Goal: Navigation & Orientation: Understand site structure

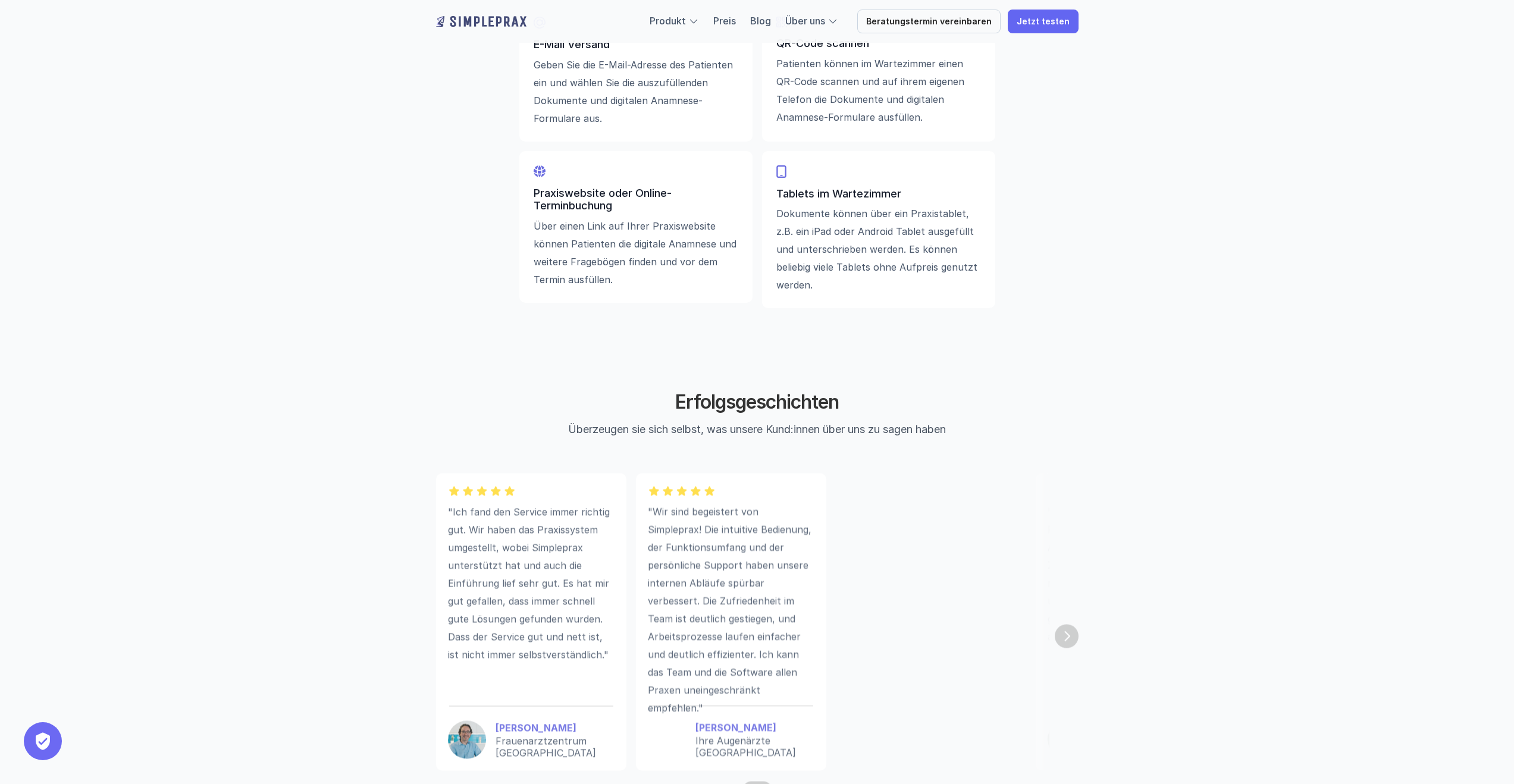
scroll to position [3154, 0]
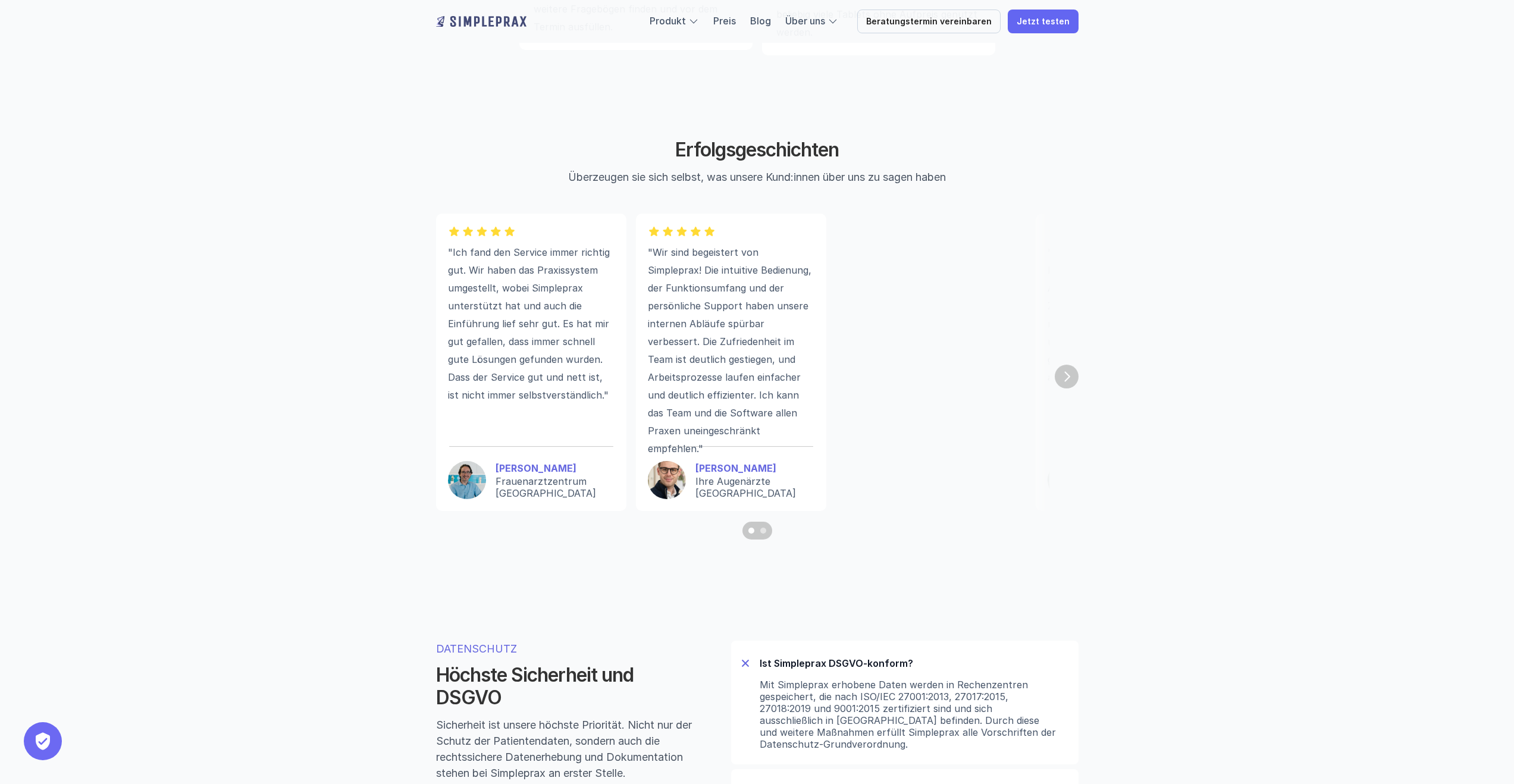
click at [1076, 388] on section ""Ich fand den Service immer richtig gut. Wir haben das Praxissystem umgestellt,…" at bounding box center [758, 376] width 643 height 326
click at [1070, 385] on img "Next" at bounding box center [1067, 376] width 24 height 24
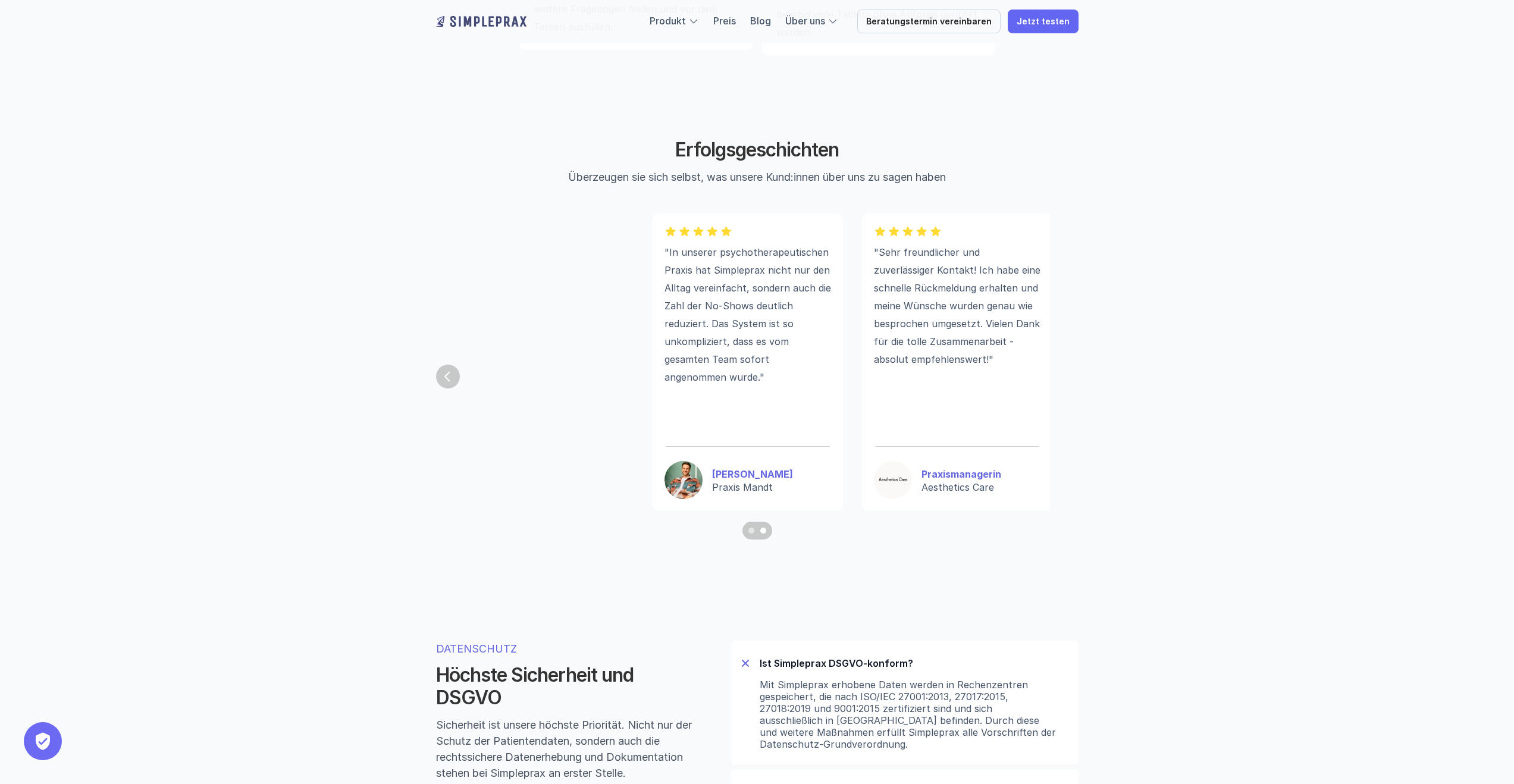
scroll to position [0, 385]
click at [454, 375] on img "Previous" at bounding box center [448, 376] width 24 height 24
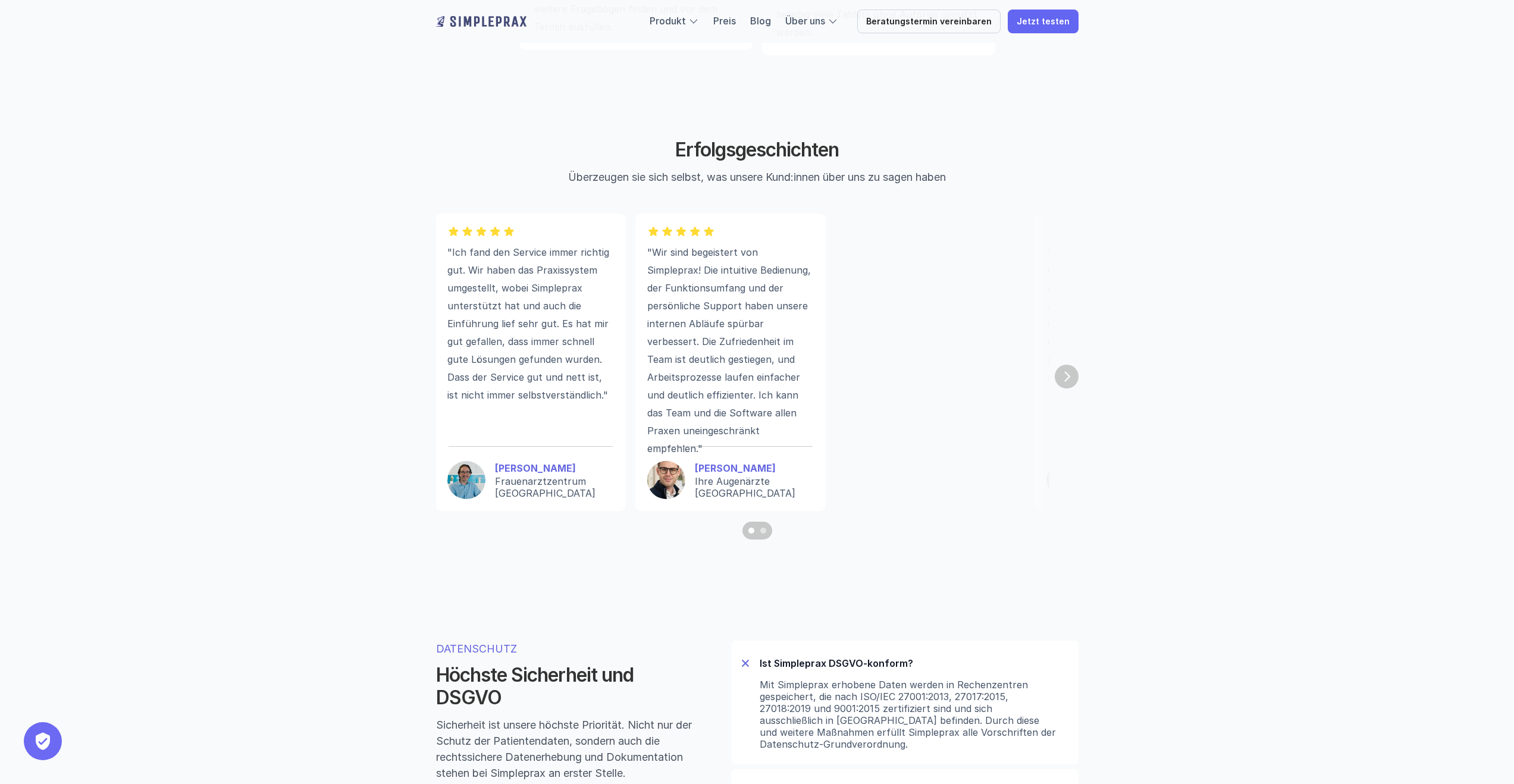
scroll to position [0, 0]
drag, startPoint x: 913, startPoint y: 353, endPoint x: 865, endPoint y: 253, distance: 110.9
click at [865, 253] on div "3 of 6" at bounding box center [931, 286] width 191 height 145
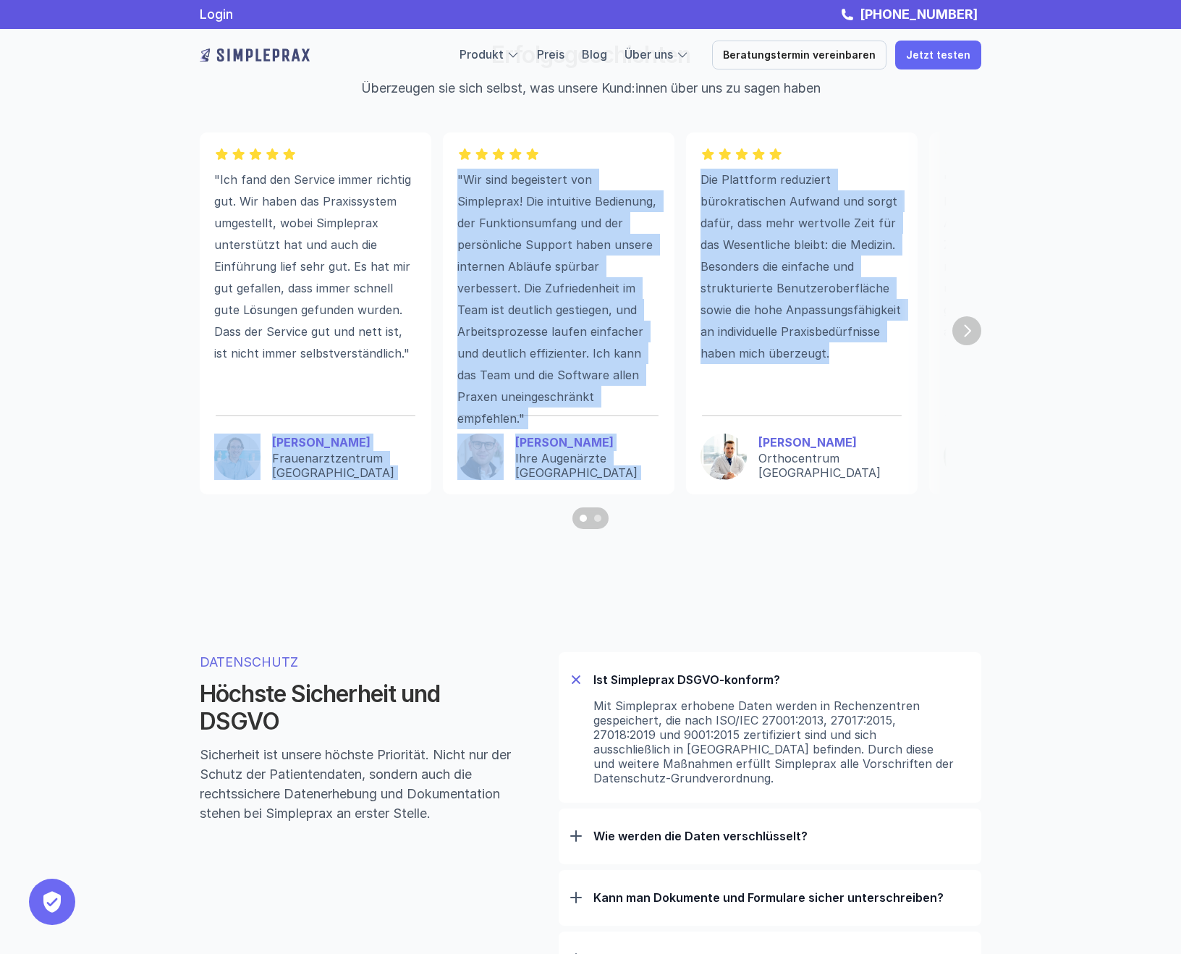
drag, startPoint x: 833, startPoint y: 374, endPoint x: 379, endPoint y: 377, distance: 453.9
click at [379, 377] on ul ""Ich fand den Service immer richtig gut. Wir haben das Praxissystem umgestellt,…" at bounding box center [573, 313] width 747 height 362
click at [819, 398] on div "Die Plattform reduziert bürokratischen Aufwand und sorgt dafür, dass mehr wertv…" at bounding box center [802, 283] width 203 height 229
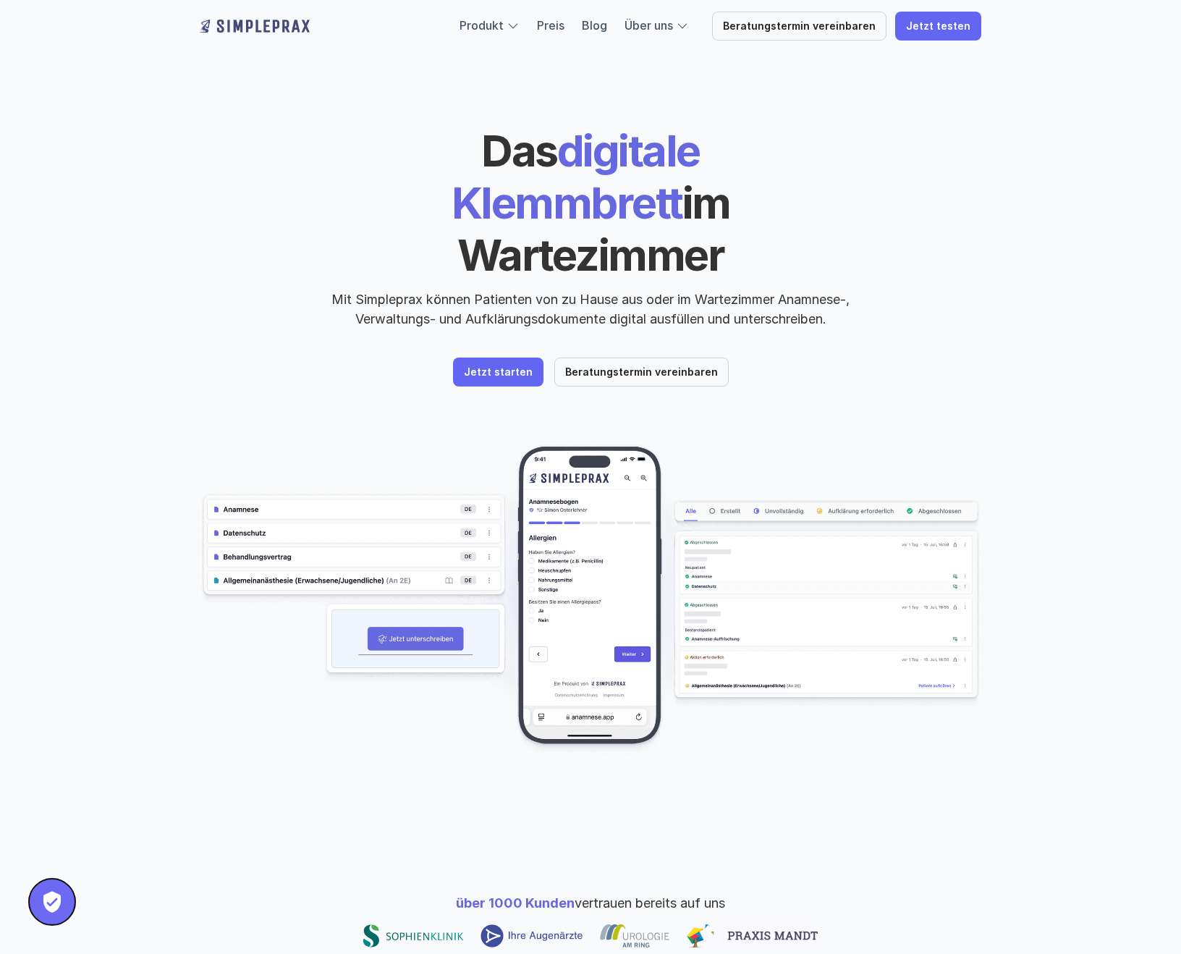
click at [68, 896] on button "Privatsphäre-Einstellungen" at bounding box center [52, 902] width 46 height 46
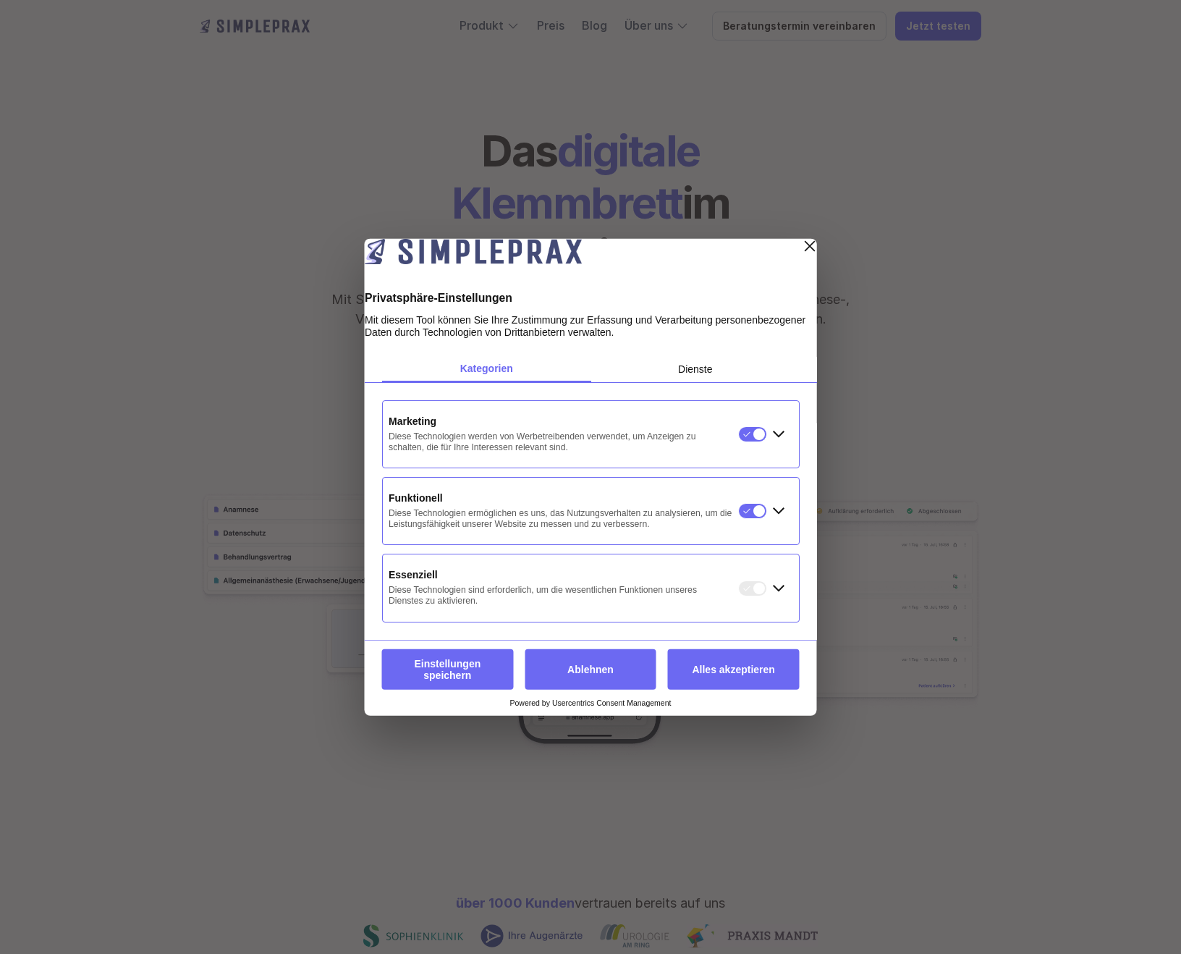
click at [746, 517] on button "button" at bounding box center [752, 511] width 29 height 16
click at [780, 517] on div "Erweitern Funktionell" at bounding box center [778, 511] width 23 height 23
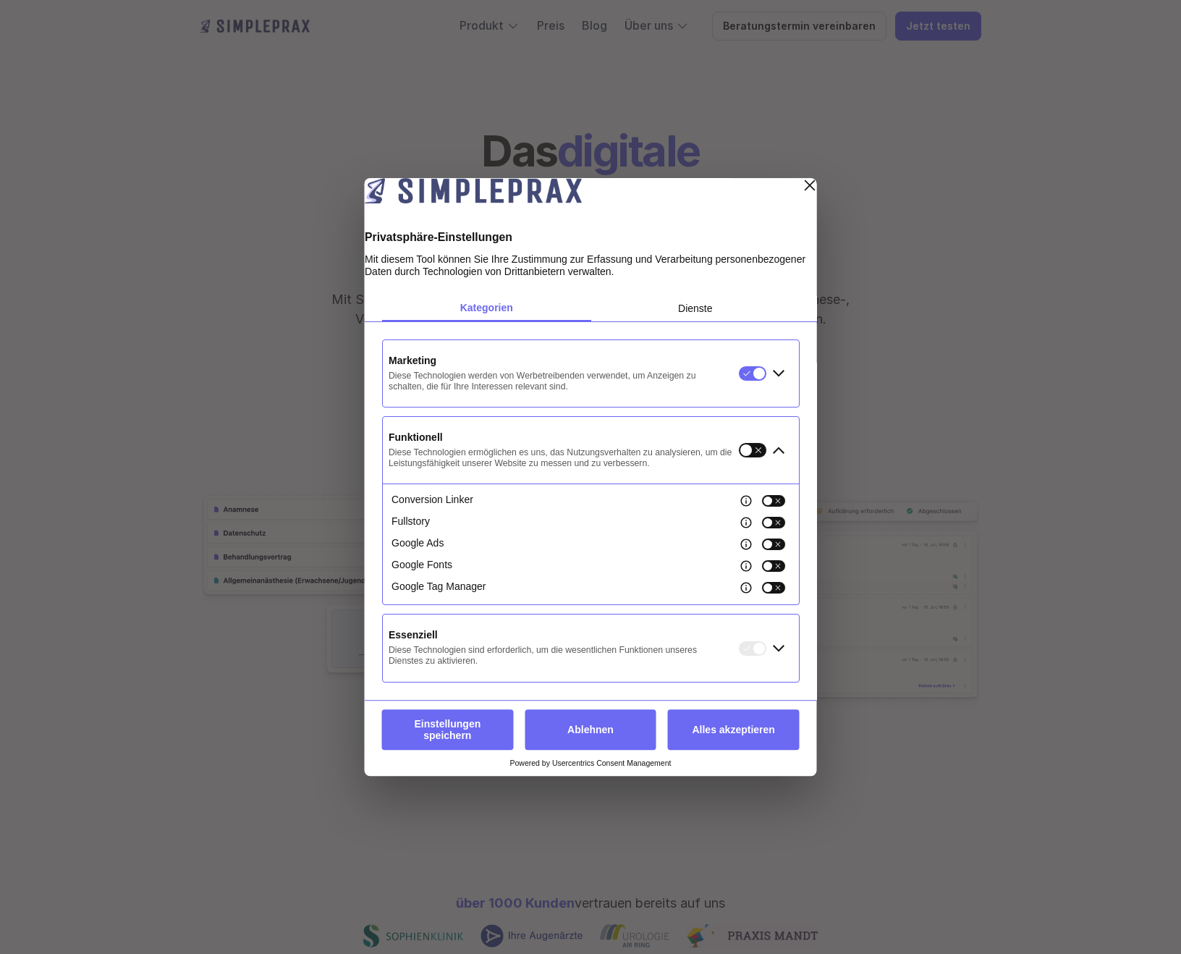
click at [782, 380] on div "Erweitern Marketing" at bounding box center [778, 373] width 23 height 23
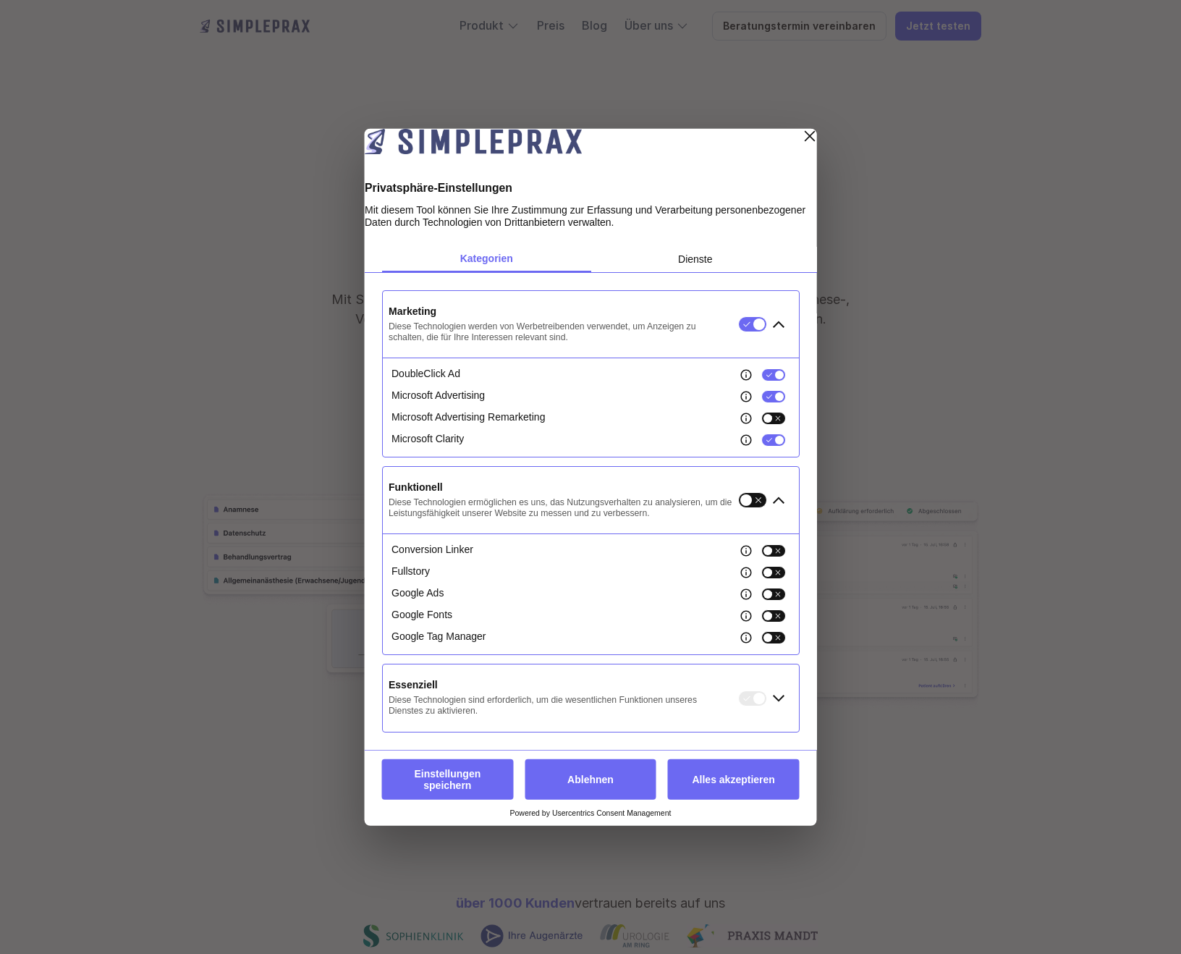
click at [756, 332] on button "button" at bounding box center [752, 324] width 29 height 16
click at [786, 705] on div "Erweitern Essenziell" at bounding box center [778, 697] width 23 height 23
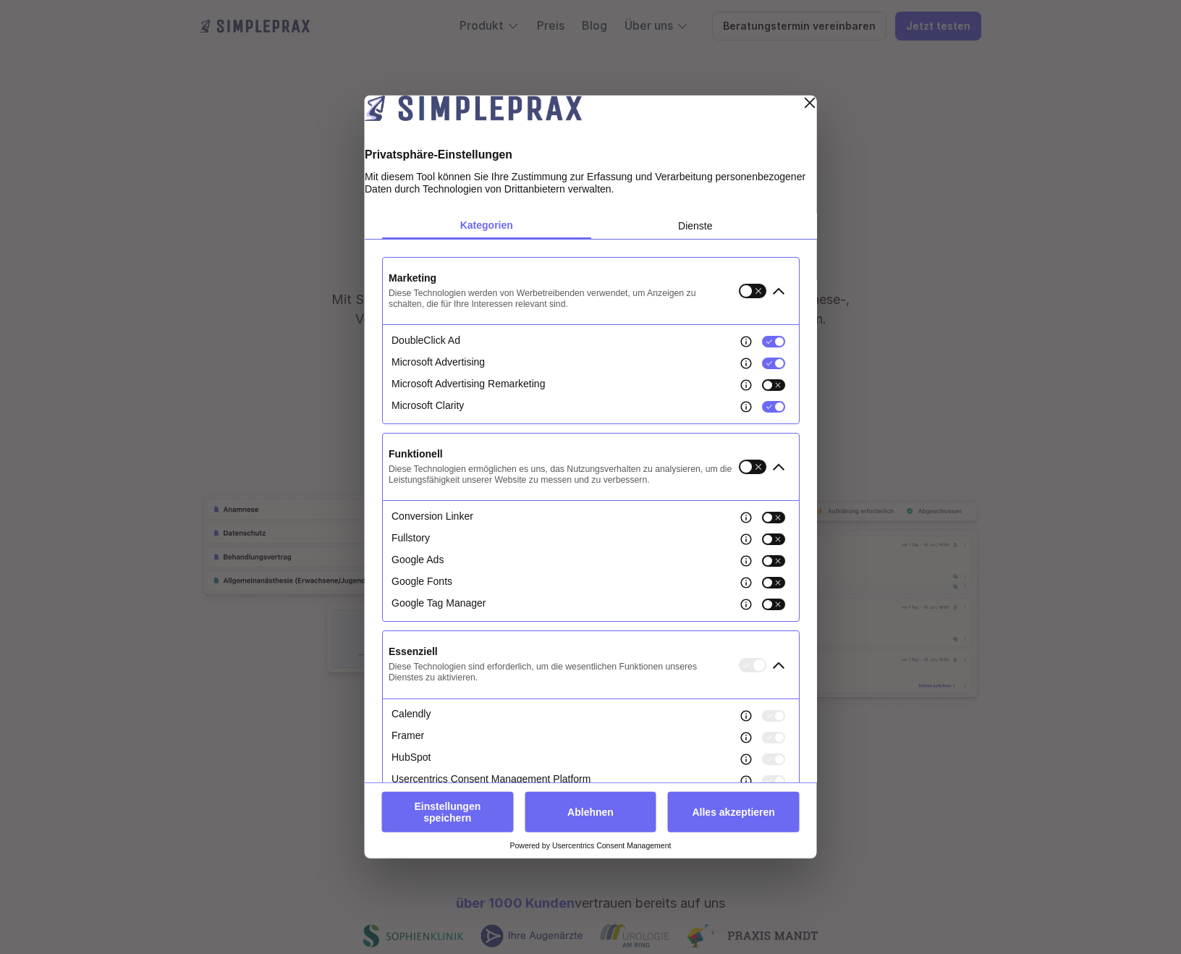
scroll to position [50, 0]
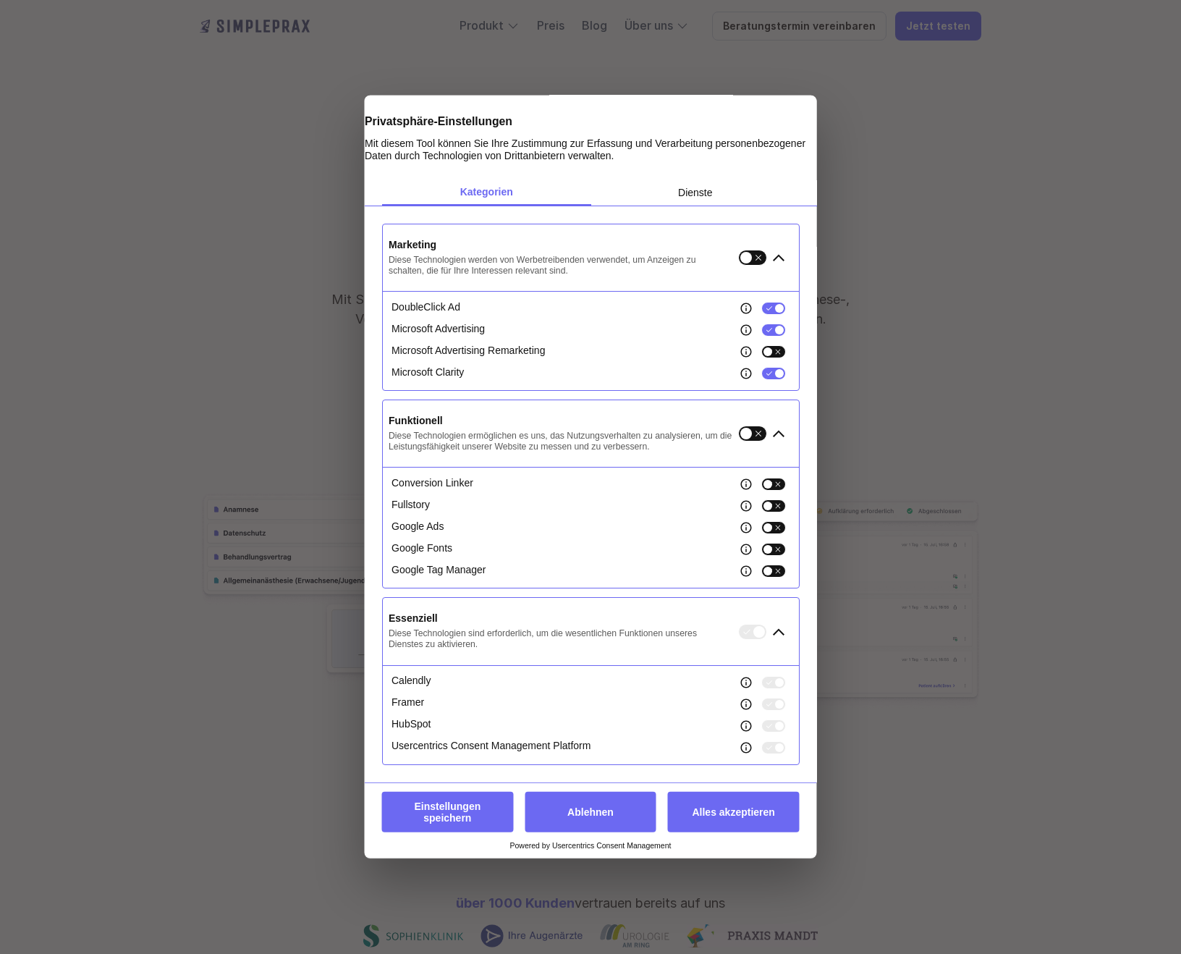
click at [460, 824] on button "Einstellungen speichern" at bounding box center [448, 812] width 132 height 41
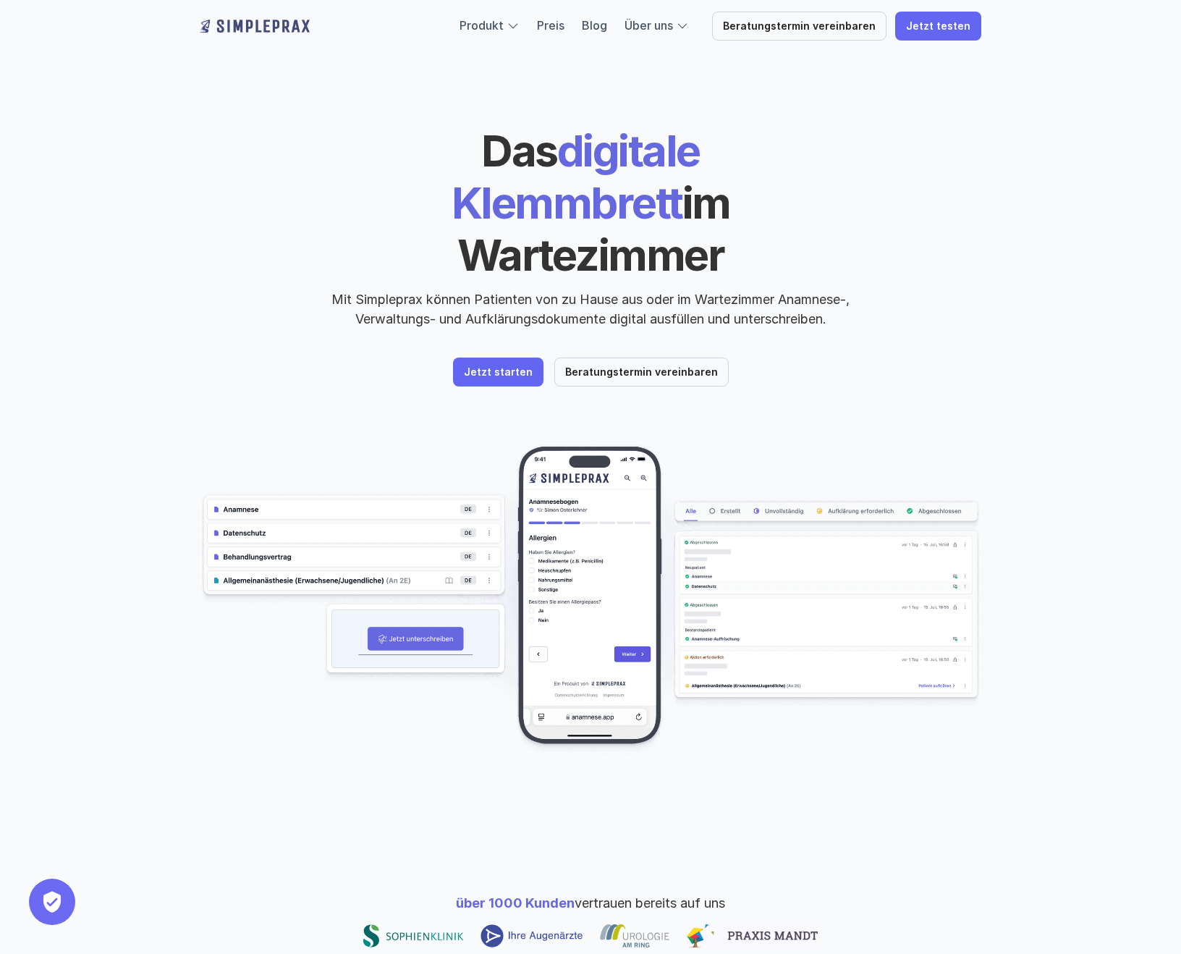
click at [504, 835] on div "über 1000 Kunden vertrauen bereits auf uns" at bounding box center [590, 920] width 869 height 170
